Goal: Information Seeking & Learning: Learn about a topic

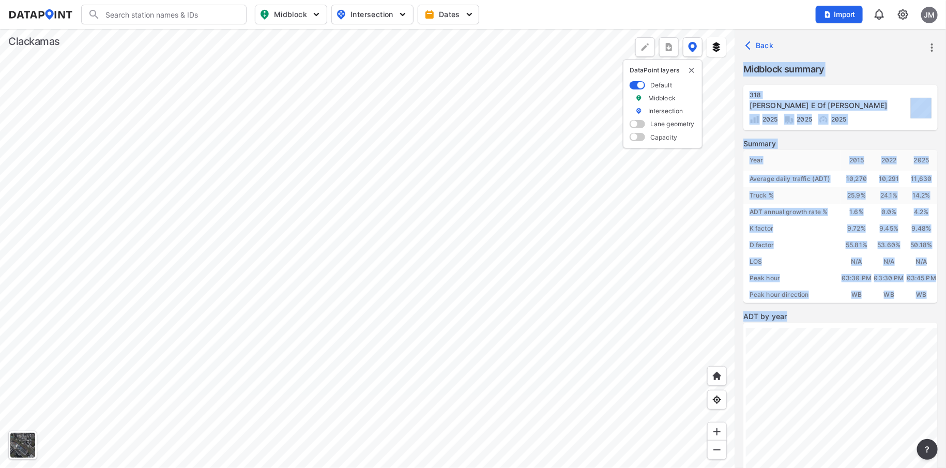
click at [399, 293] on div "Back Midblock summary 318 [PERSON_NAME] E Of [PERSON_NAME] 2025 2025 2025 Summa…" at bounding box center [473, 248] width 946 height 439
drag, startPoint x: 797, startPoint y: 319, endPoint x: 14, endPoint y: 159, distance: 799.0
click at [14, 159] on div at bounding box center [367, 248] width 735 height 439
click at [309, 181] on div at bounding box center [367, 248] width 735 height 439
click at [457, 413] on div at bounding box center [367, 248] width 735 height 439
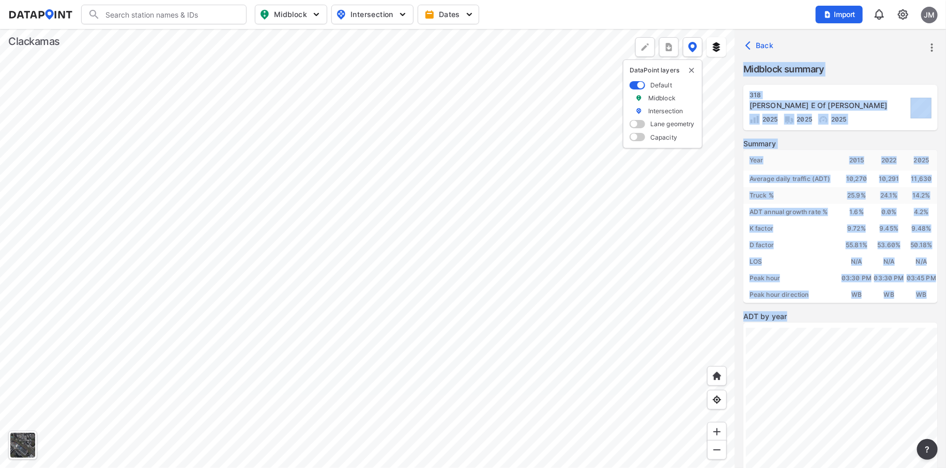
click at [400, 96] on div at bounding box center [367, 248] width 735 height 439
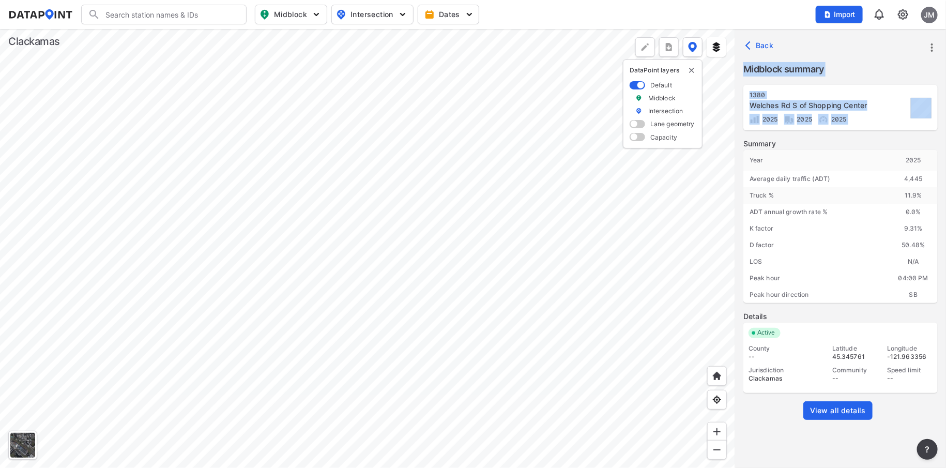
click at [679, 257] on div at bounding box center [367, 248] width 735 height 439
click at [840, 407] on span "View all details" at bounding box center [838, 410] width 56 height 10
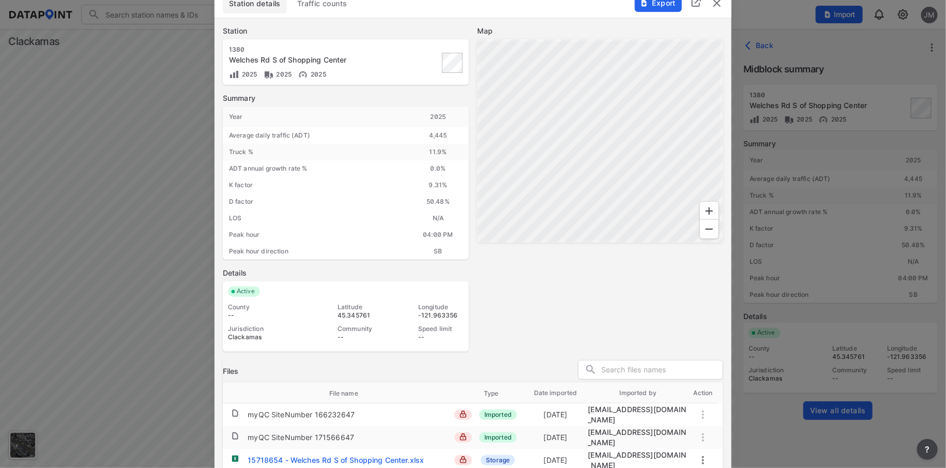
click at [715, 5] on img "delete" at bounding box center [716, 3] width 12 height 12
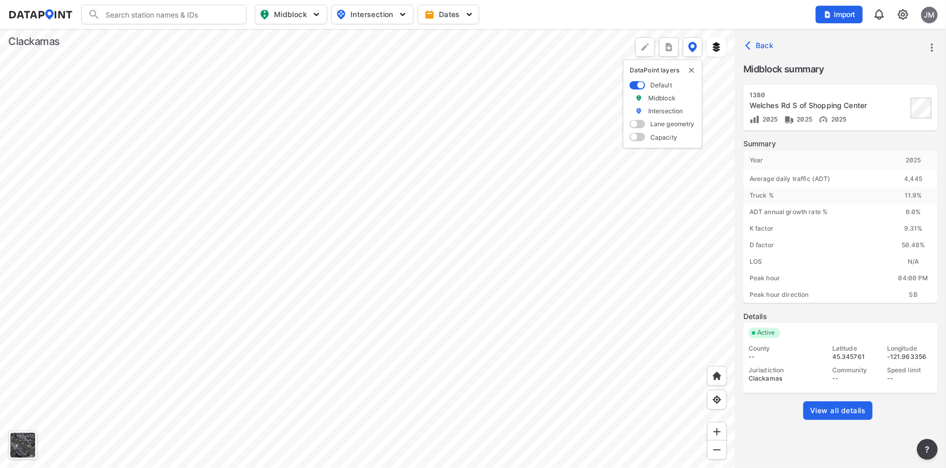
click at [401, 97] on div at bounding box center [367, 248] width 735 height 439
click at [398, 109] on div at bounding box center [367, 248] width 735 height 439
click at [404, 224] on div at bounding box center [367, 248] width 735 height 439
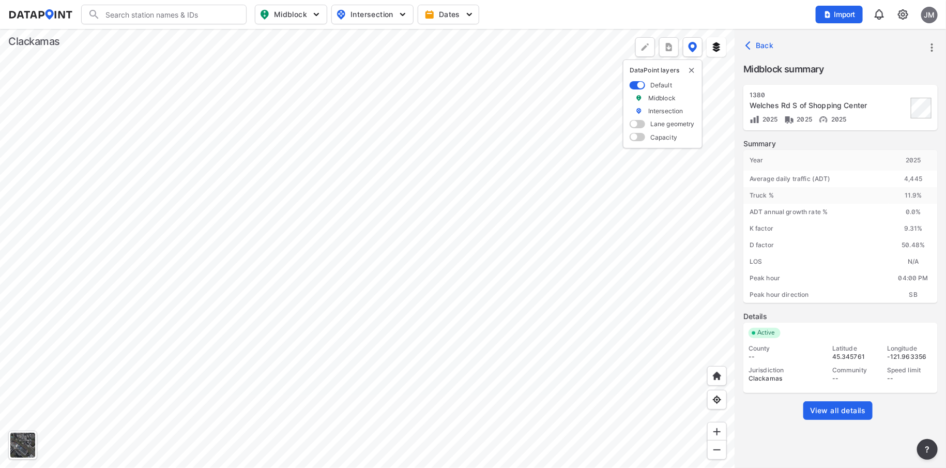
click at [404, 236] on div at bounding box center [367, 248] width 735 height 439
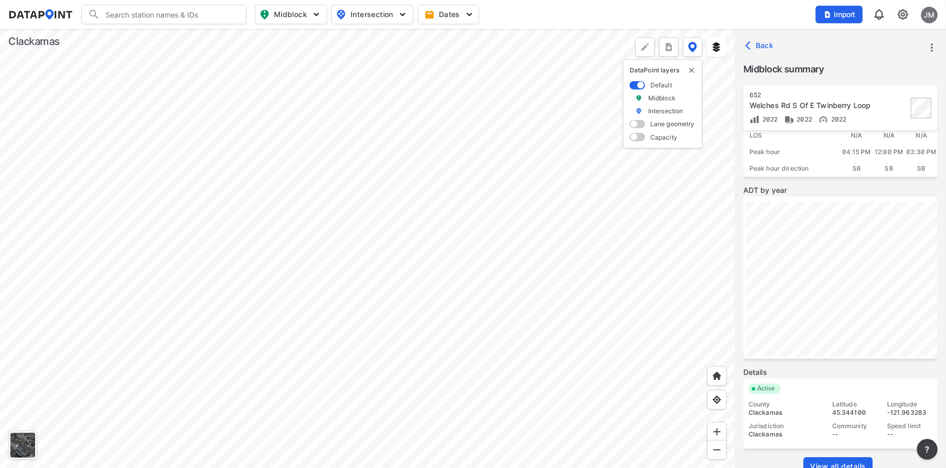
scroll to position [145, 0]
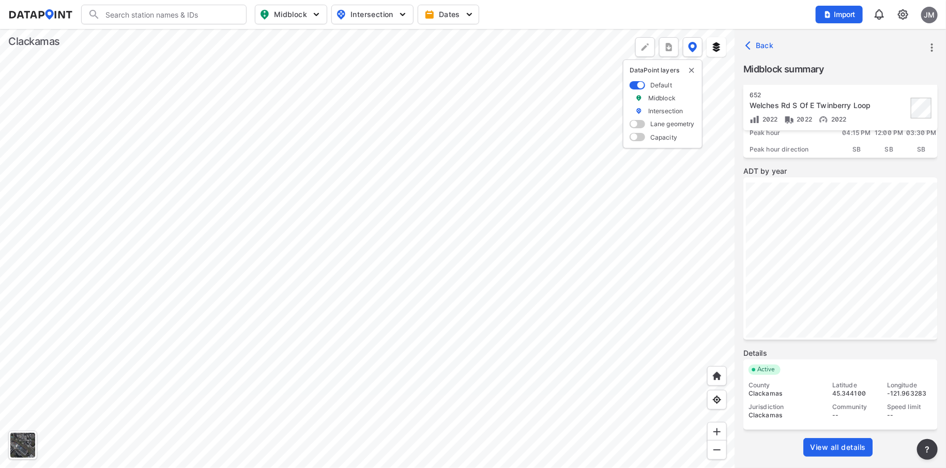
click at [840, 444] on span "View all details" at bounding box center [838, 447] width 56 height 10
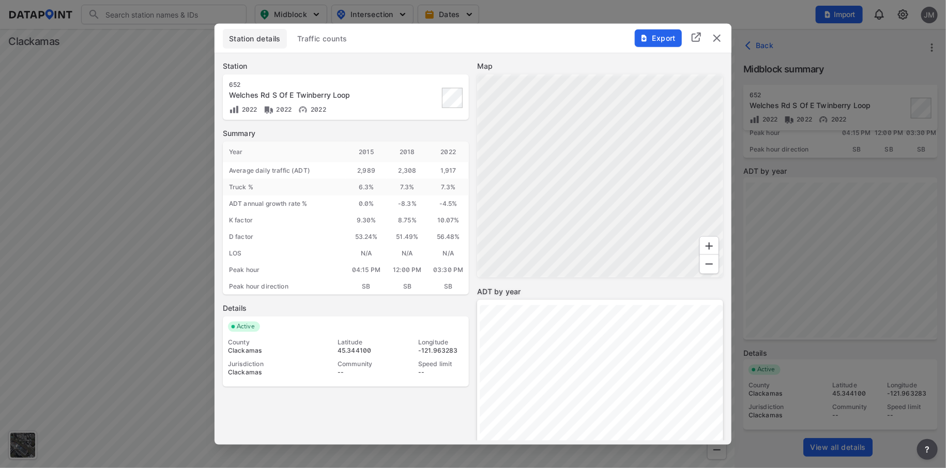
click at [322, 36] on span "Traffic counts" at bounding box center [322, 38] width 50 height 10
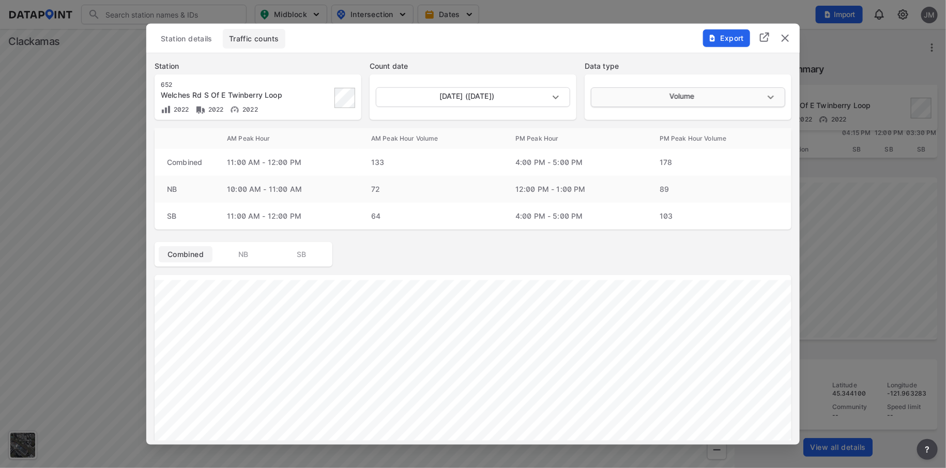
click at [768, 93] on body "Search Please enter a search term. Midblock Intersection Dates Import JM Import…" at bounding box center [473, 234] width 946 height 468
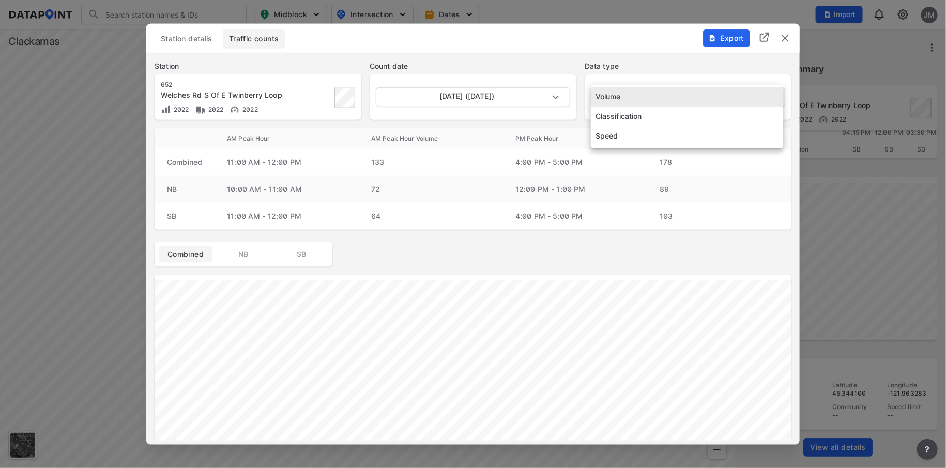
click at [622, 135] on li "Speed" at bounding box center [687, 136] width 192 height 20
type input "Speed"
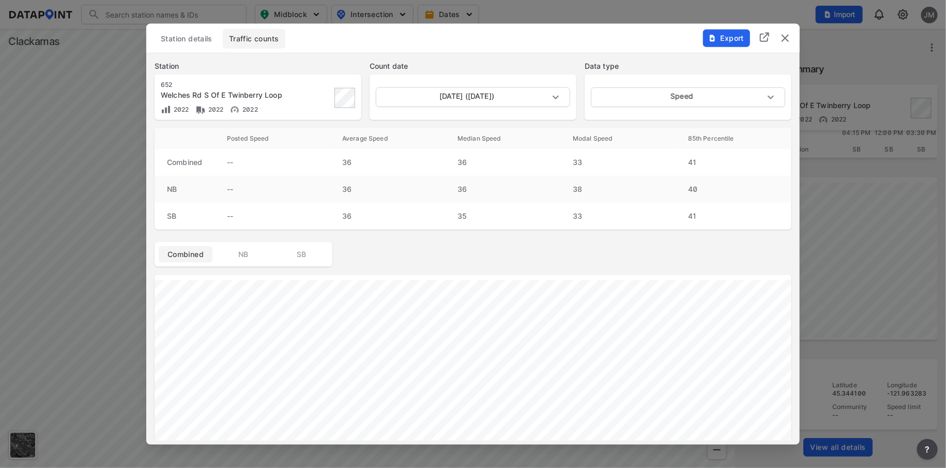
click at [787, 38] on img "delete" at bounding box center [785, 38] width 12 height 12
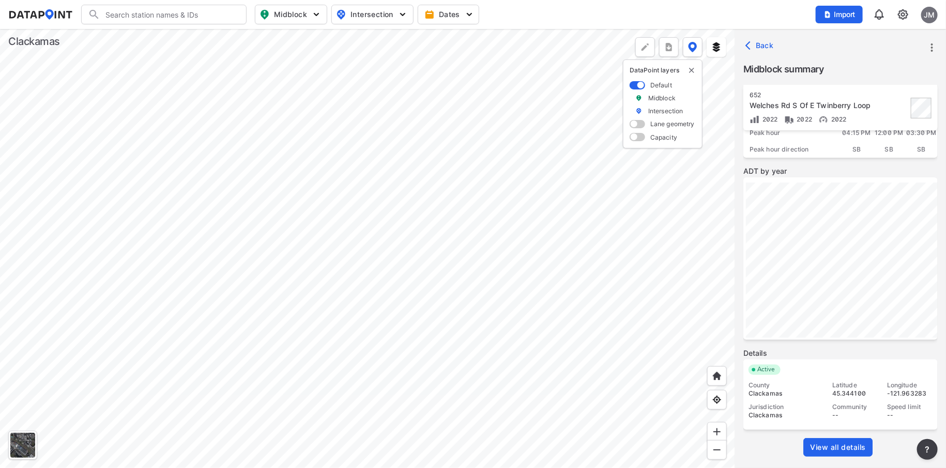
click at [459, 193] on div at bounding box center [367, 248] width 735 height 439
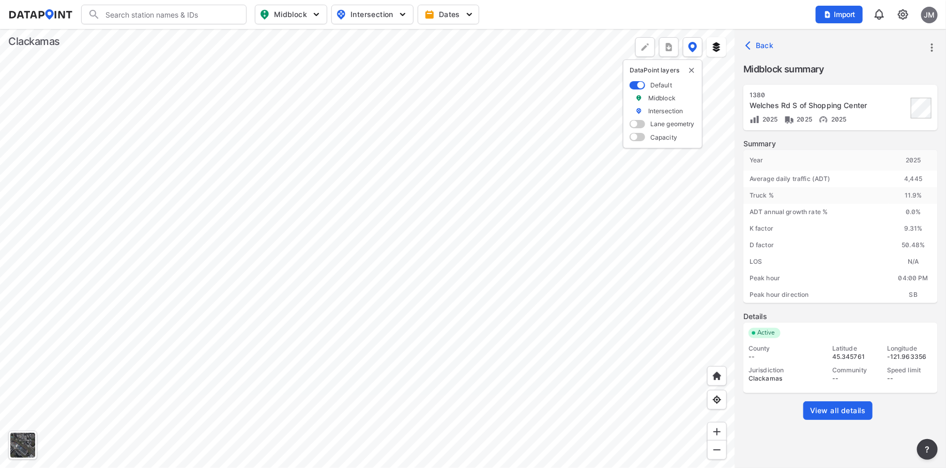
click at [835, 407] on span "View all details" at bounding box center [838, 410] width 56 height 10
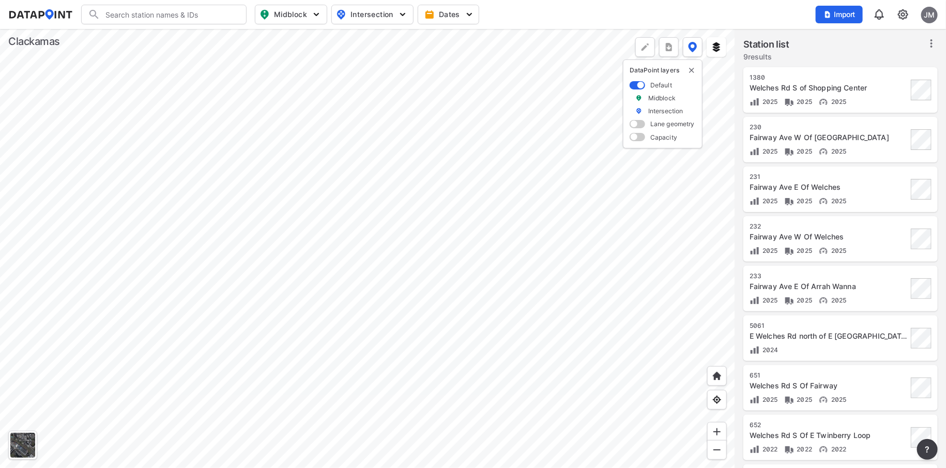
click at [424, 456] on div at bounding box center [367, 248] width 735 height 439
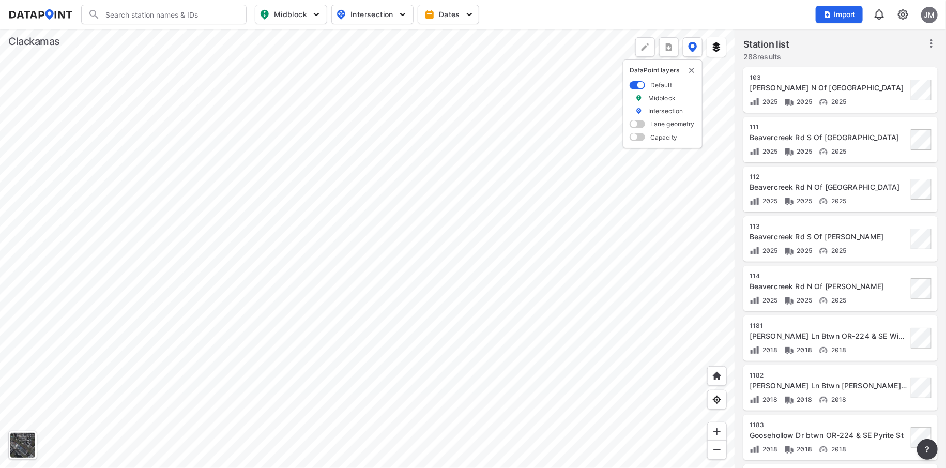
click at [508, 374] on div at bounding box center [367, 248] width 735 height 439
click at [468, 402] on div at bounding box center [367, 248] width 735 height 439
click at [326, 344] on div at bounding box center [367, 248] width 735 height 439
click at [665, 213] on div at bounding box center [367, 248] width 735 height 439
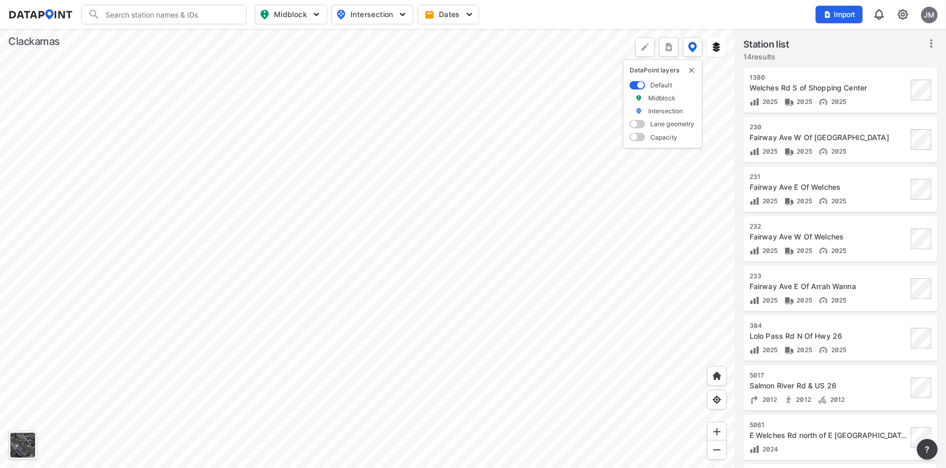
click at [488, 296] on div at bounding box center [367, 248] width 735 height 439
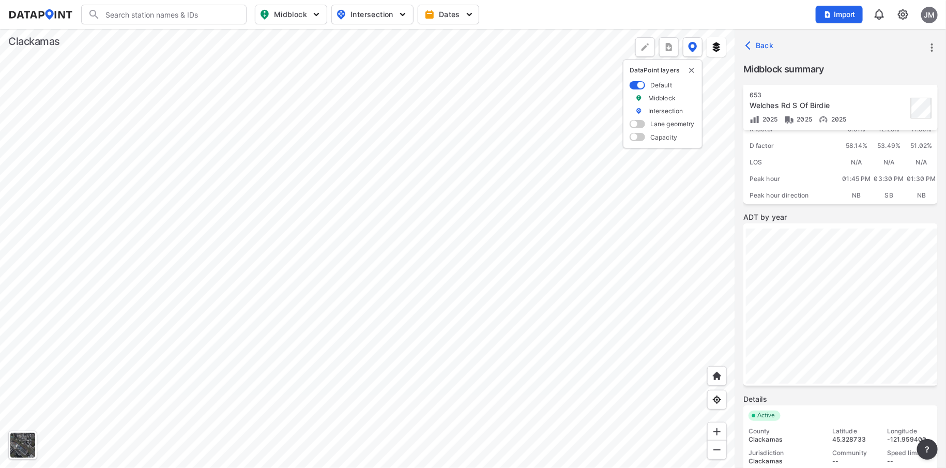
scroll to position [145, 0]
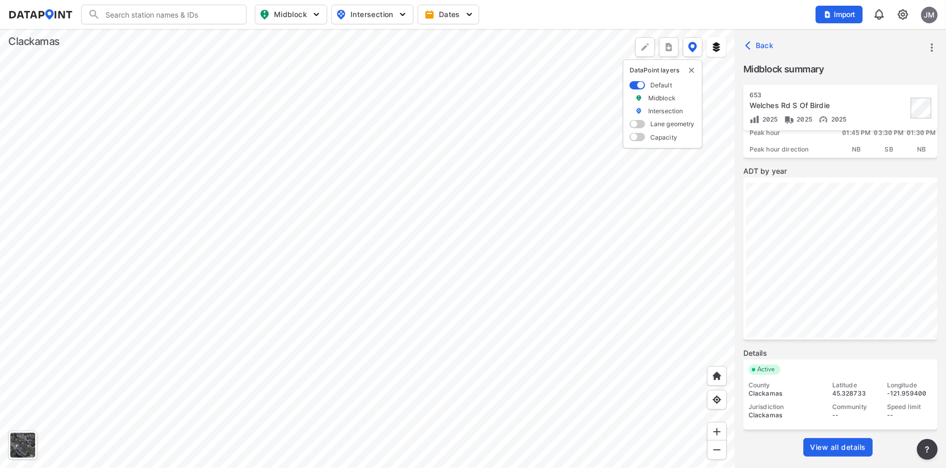
click at [829, 446] on span "View all details" at bounding box center [838, 447] width 56 height 10
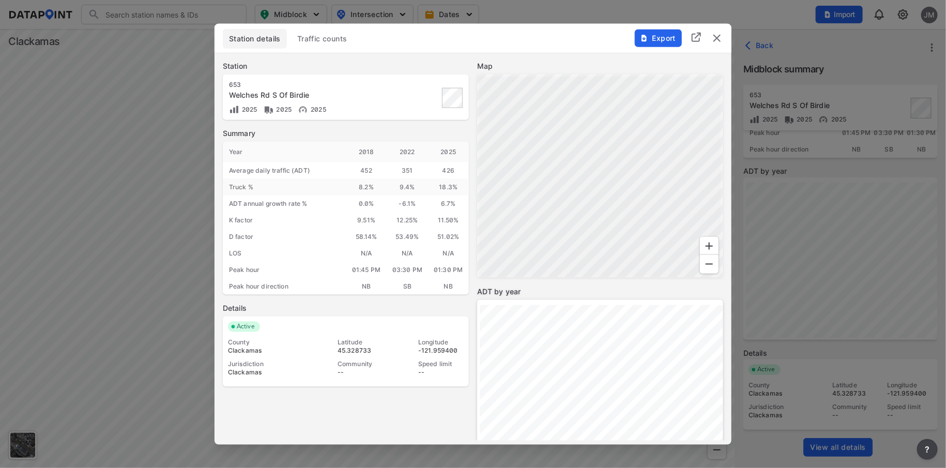
click at [328, 33] on button "Traffic counts" at bounding box center [322, 38] width 63 height 20
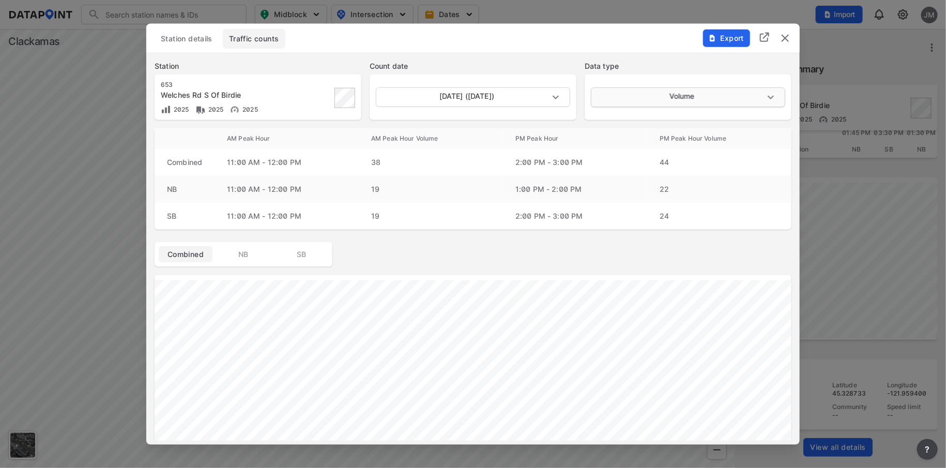
click at [766, 93] on body "Search Please enter a search term. Midblock Intersection Dates Import JM Import…" at bounding box center [473, 234] width 946 height 468
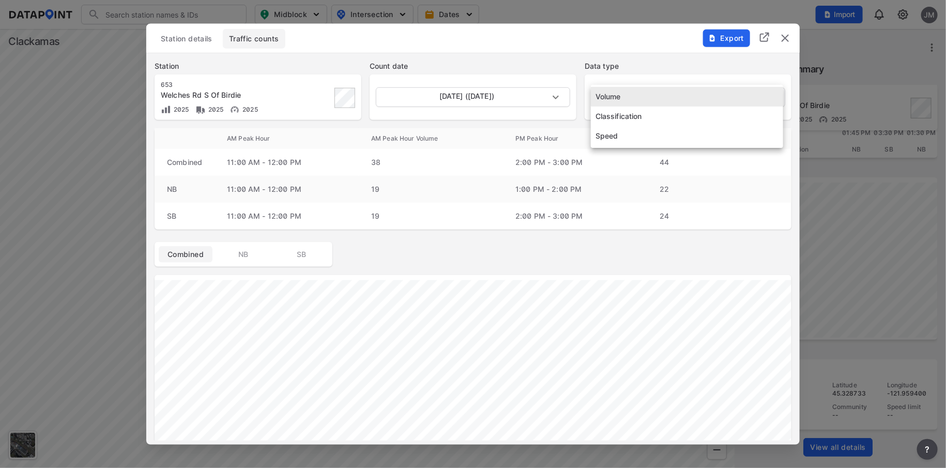
click at [616, 138] on li "Speed" at bounding box center [687, 136] width 192 height 20
type input "Speed"
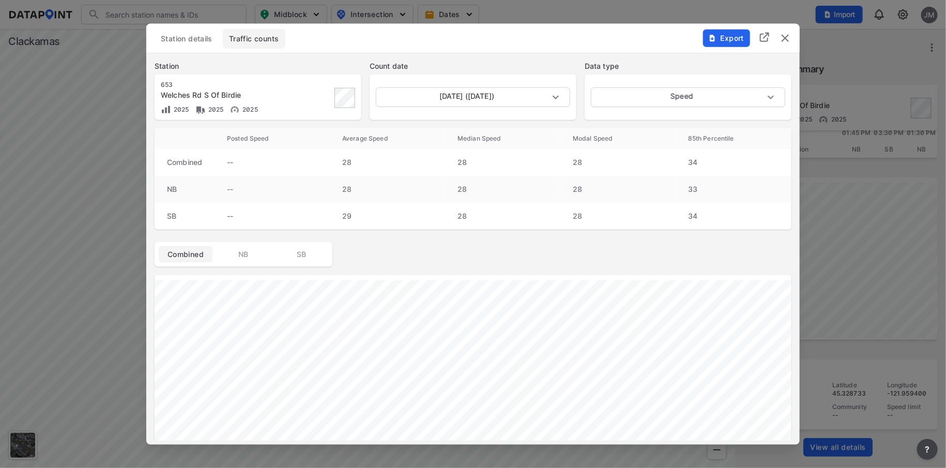
click at [785, 36] on img "delete" at bounding box center [785, 38] width 12 height 12
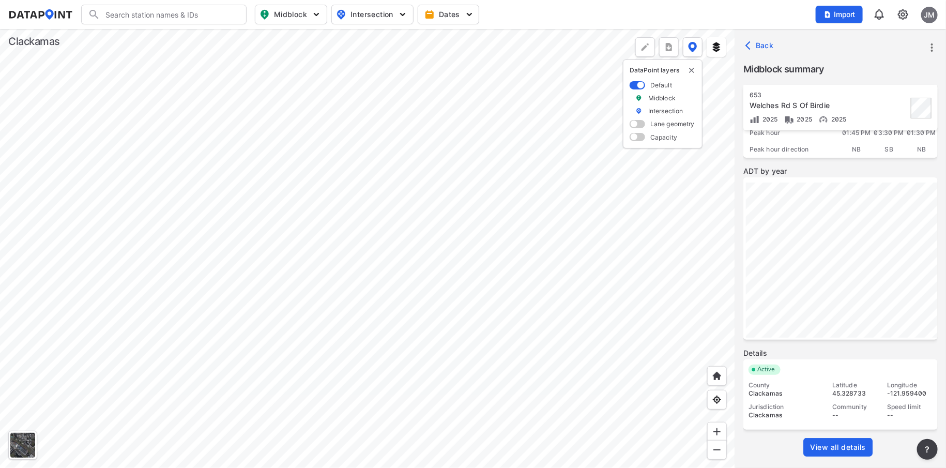
click at [548, 328] on div at bounding box center [367, 248] width 735 height 439
click at [490, 358] on div at bounding box center [367, 248] width 735 height 439
click at [837, 442] on span "View all details" at bounding box center [838, 447] width 56 height 10
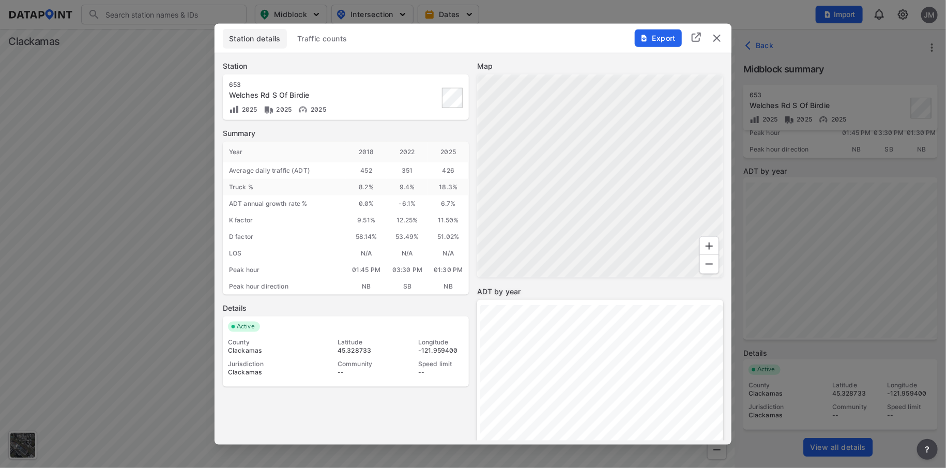
click at [331, 35] on span "Traffic counts" at bounding box center [322, 38] width 50 height 10
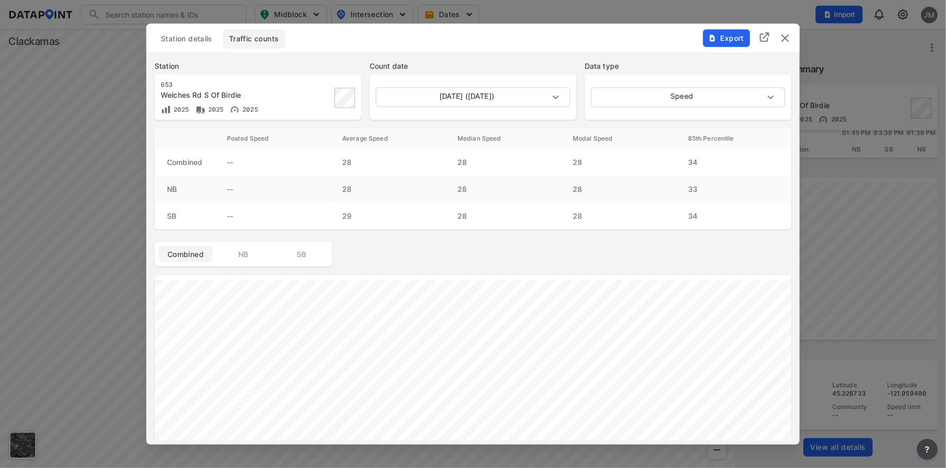
click at [784, 39] on img "delete" at bounding box center [785, 38] width 12 height 12
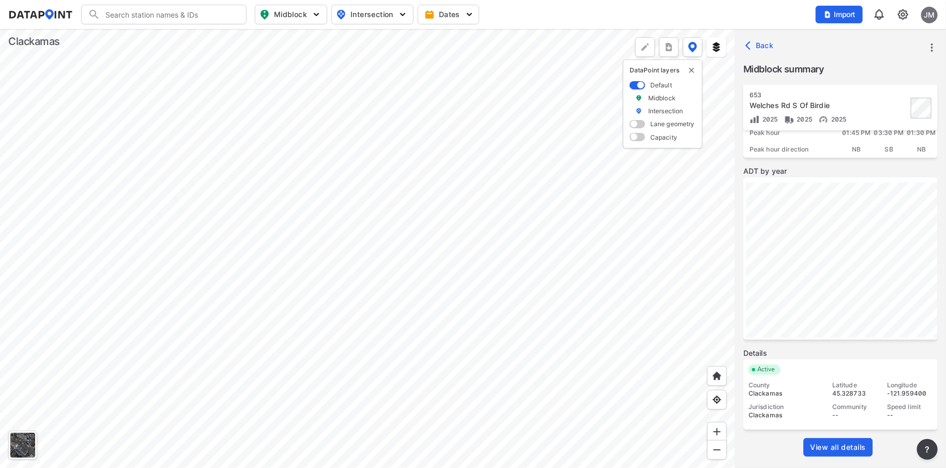
click at [515, 378] on div at bounding box center [367, 248] width 735 height 439
